Goal: Find specific fact

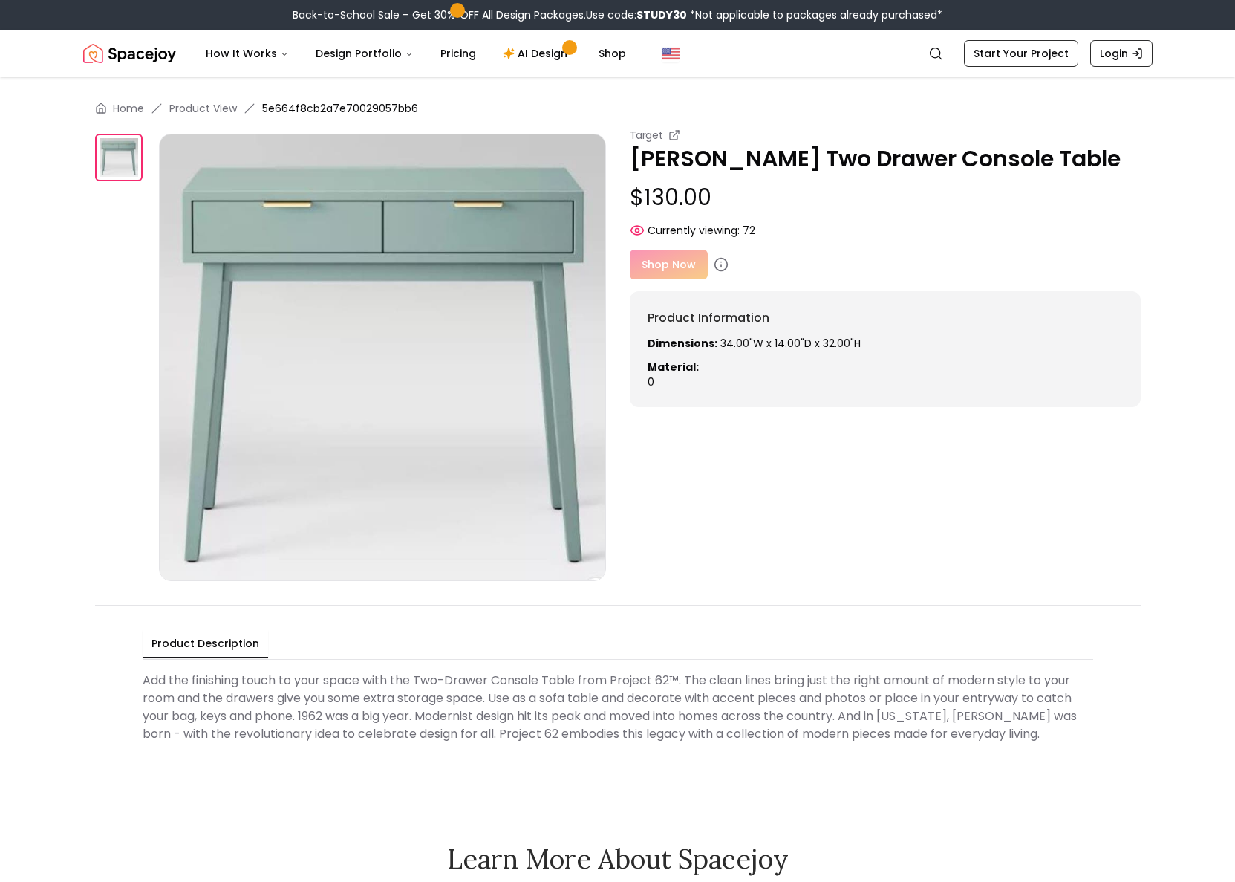
click at [724, 340] on p "Dimensions: 34.00"W x 14.00"D x 32.00"H" at bounding box center [885, 343] width 475 height 15
copy p "Dimensions: 34.00"W x 14.00"D x 32.00"H"
drag, startPoint x: 860, startPoint y: 344, endPoint x: 640, endPoint y: 333, distance: 220.1
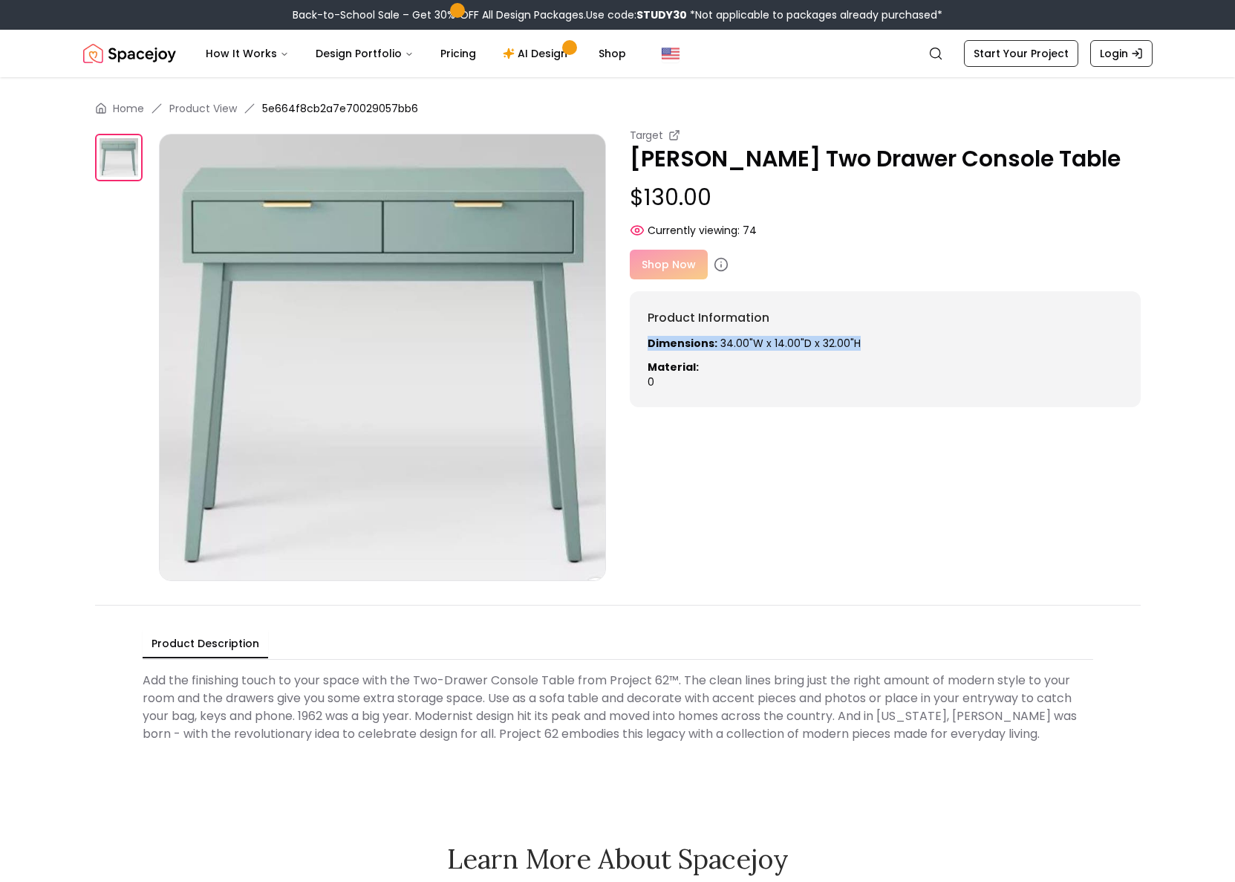
click at [640, 333] on div "Product Information Dimensions: 34.00"W x 14.00"D x 32.00"H Material: 0" at bounding box center [885, 349] width 511 height 116
copy p "Dimensions: 34.00"W x 14.00"D x 32.00"H"
